Goal: Information Seeking & Learning: Learn about a topic

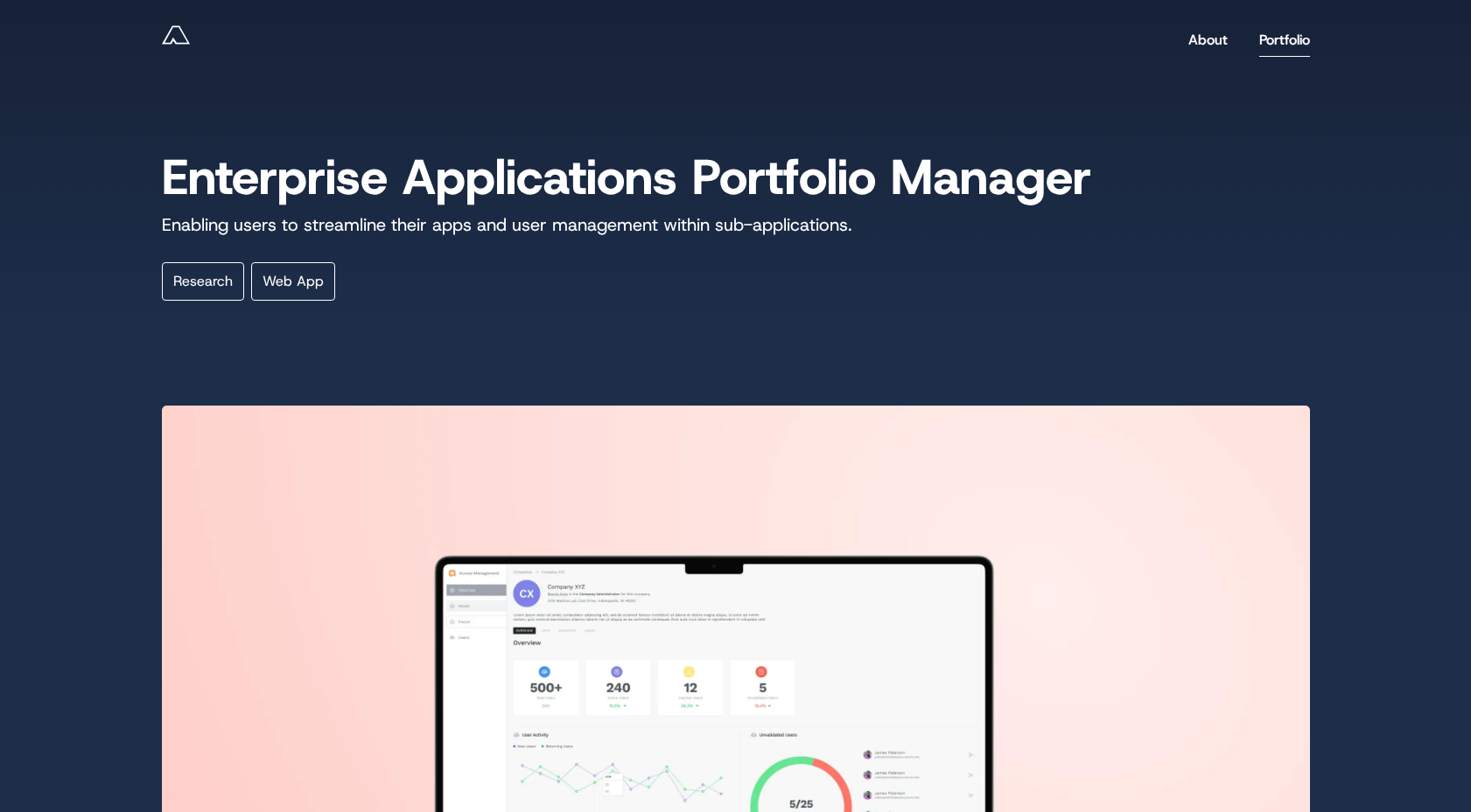
click at [1283, 34] on link "Portfolio" at bounding box center [1284, 40] width 51 height 33
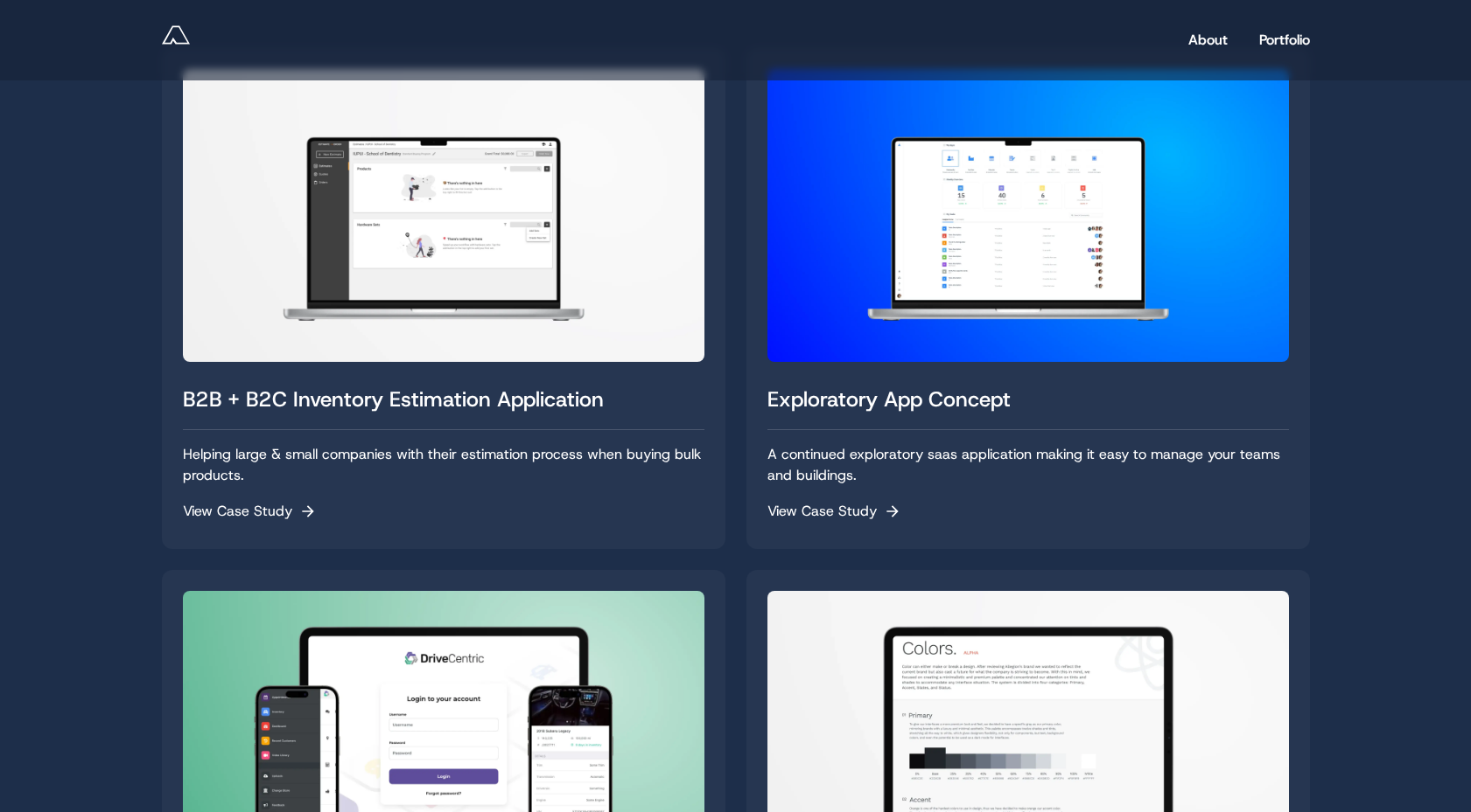
scroll to position [491, 0]
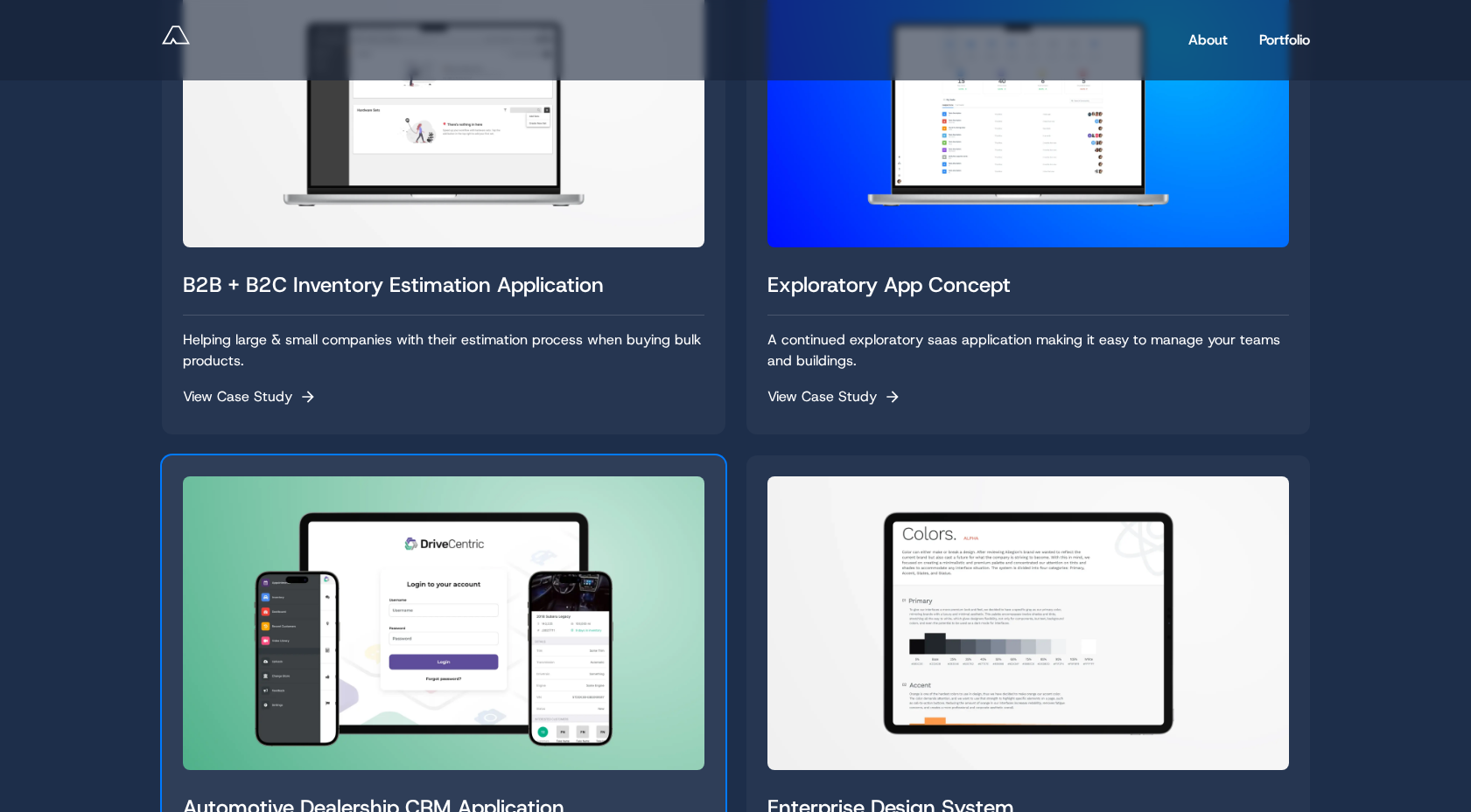
click at [589, 501] on img "Read Automotive Dealership CRM Application" at bounding box center [442, 623] width 521 height 293
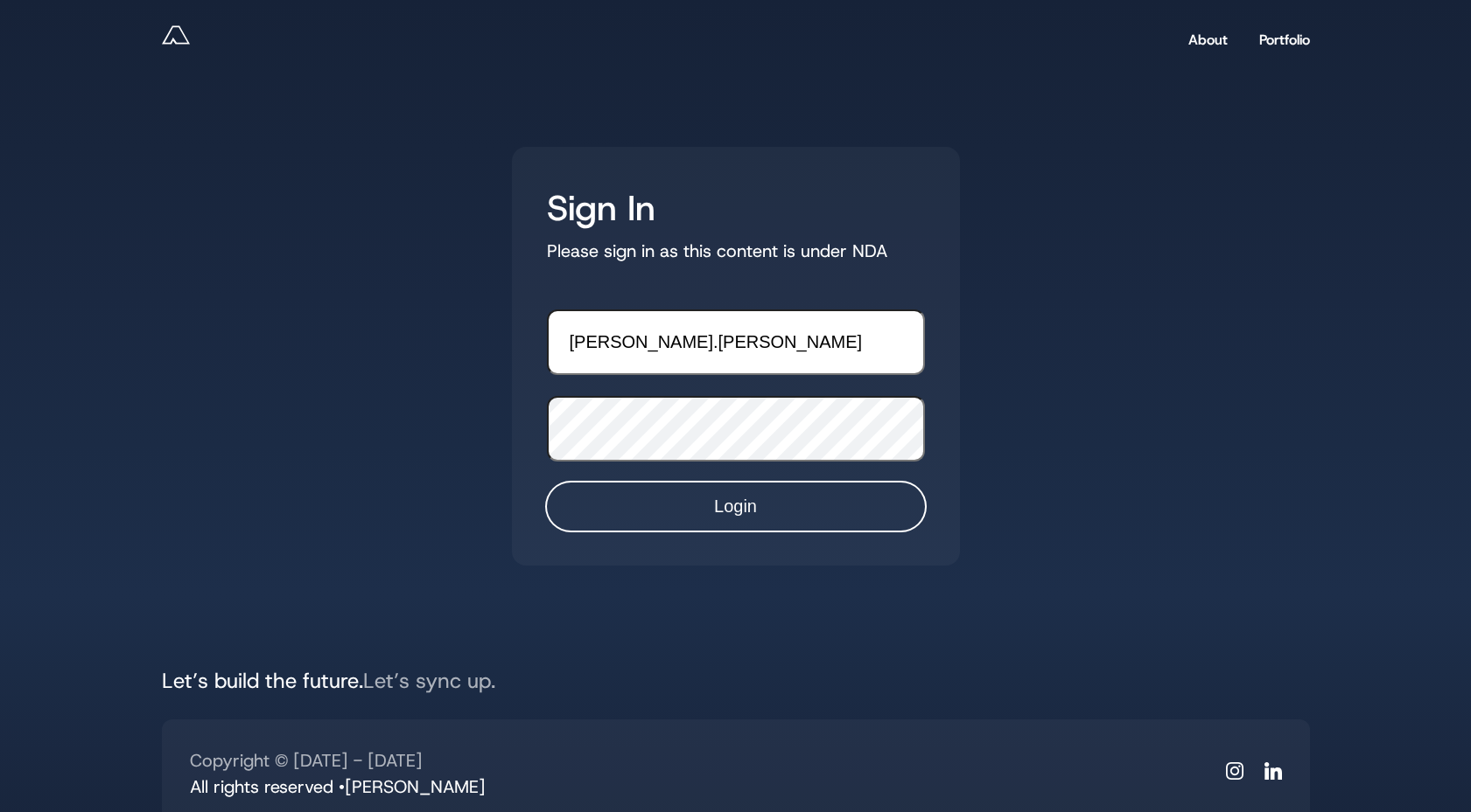
type input "andy.reff"
click at [675, 505] on input "Login" at bounding box center [736, 507] width 378 height 48
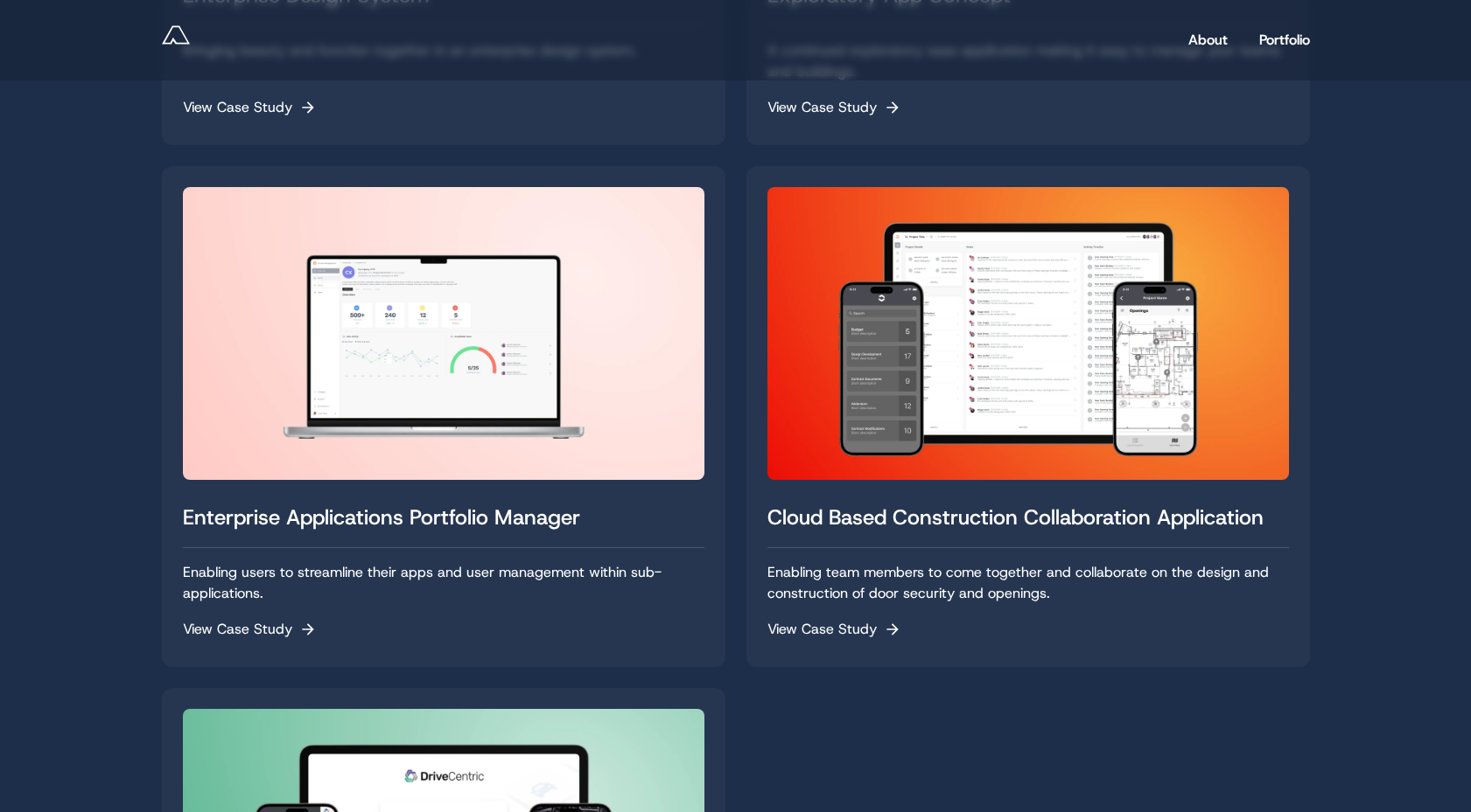
scroll to position [1491, 0]
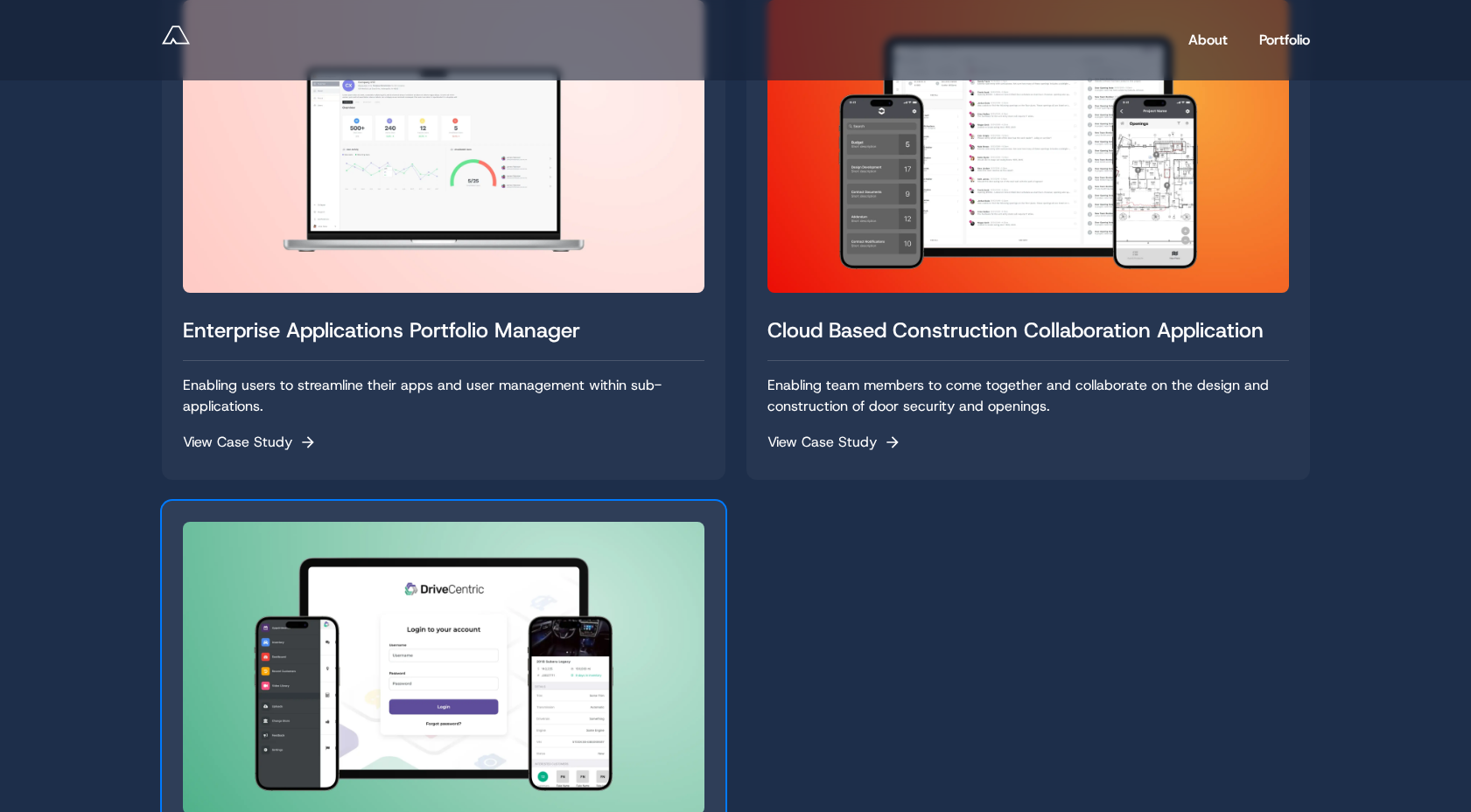
click at [626, 609] on img "Read Automotive Dealership CRM Application" at bounding box center [442, 669] width 521 height 293
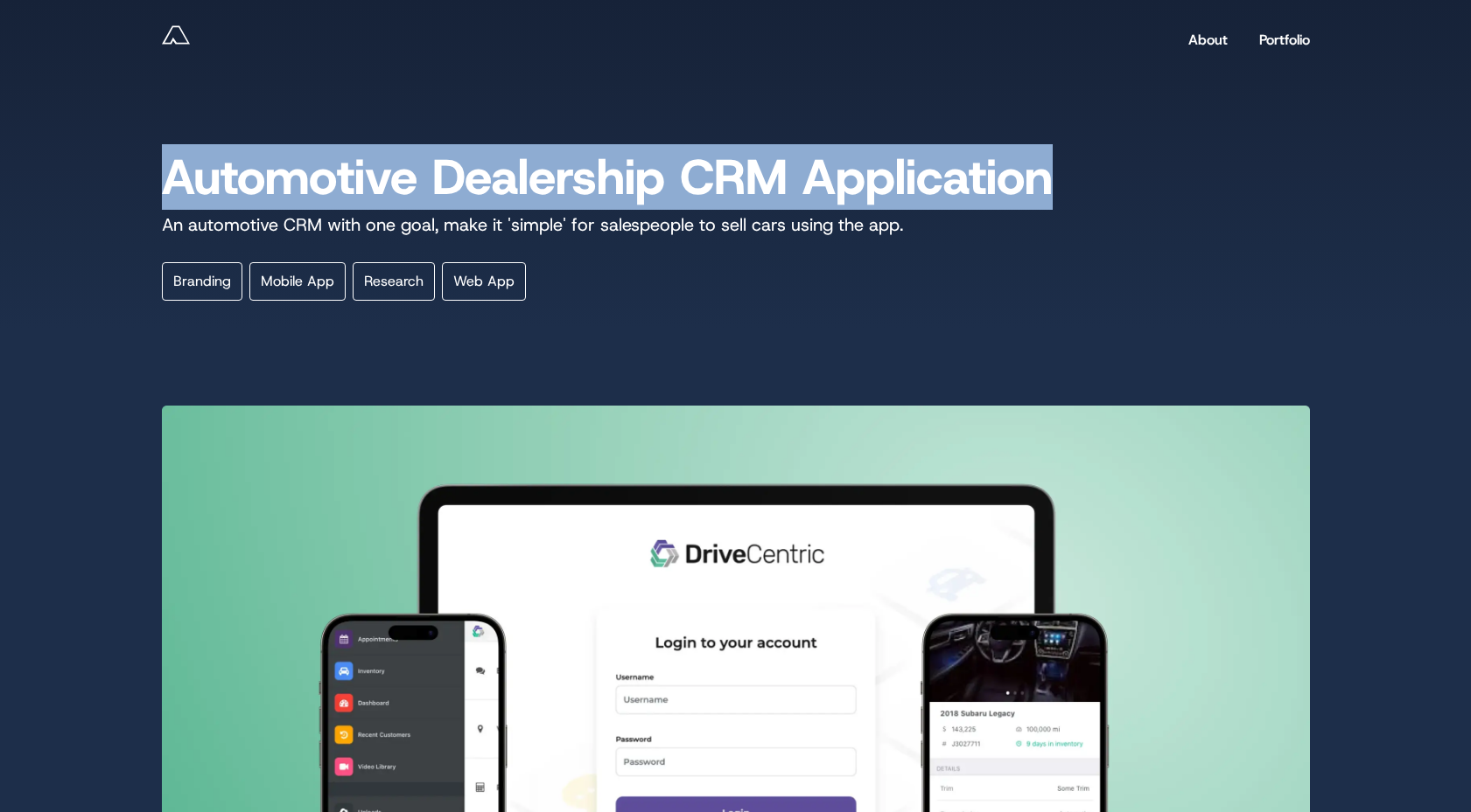
drag, startPoint x: 166, startPoint y: 172, endPoint x: 1069, endPoint y: 156, distance: 903.1
click at [1069, 156] on h2 "Automotive Dealership CRM Application" at bounding box center [736, 176] width 1148 height 61
copy h2 "Automotive Dealership CRM Application"
